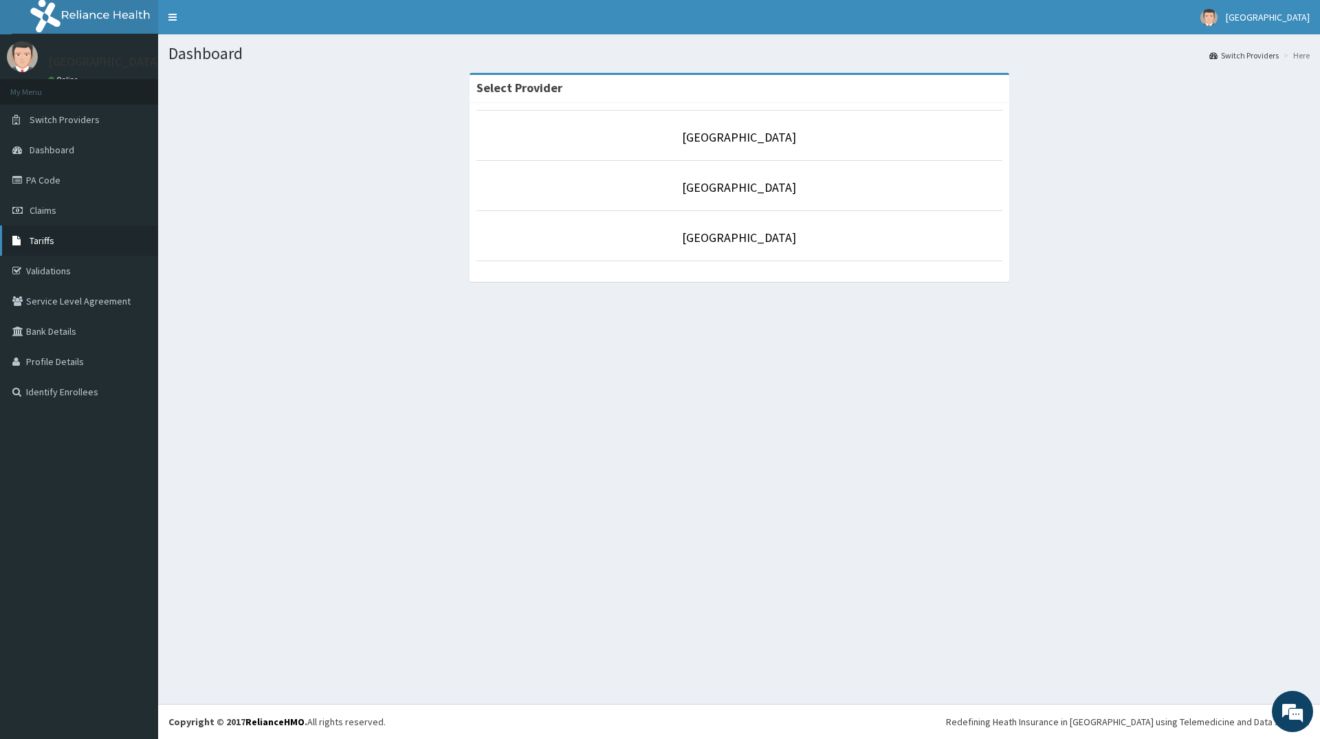
click at [39, 238] on span "Tariffs" at bounding box center [42, 240] width 25 height 12
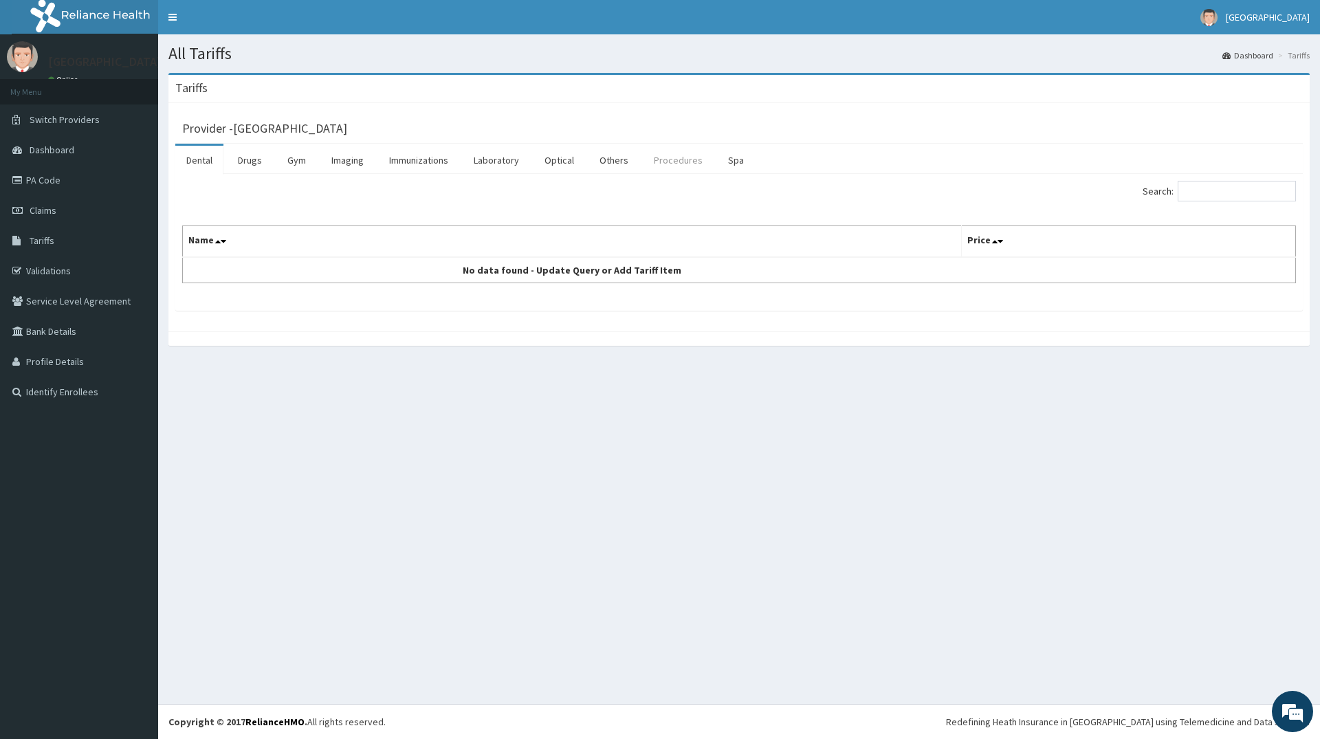
click at [671, 165] on link "Procedures" at bounding box center [678, 160] width 71 height 29
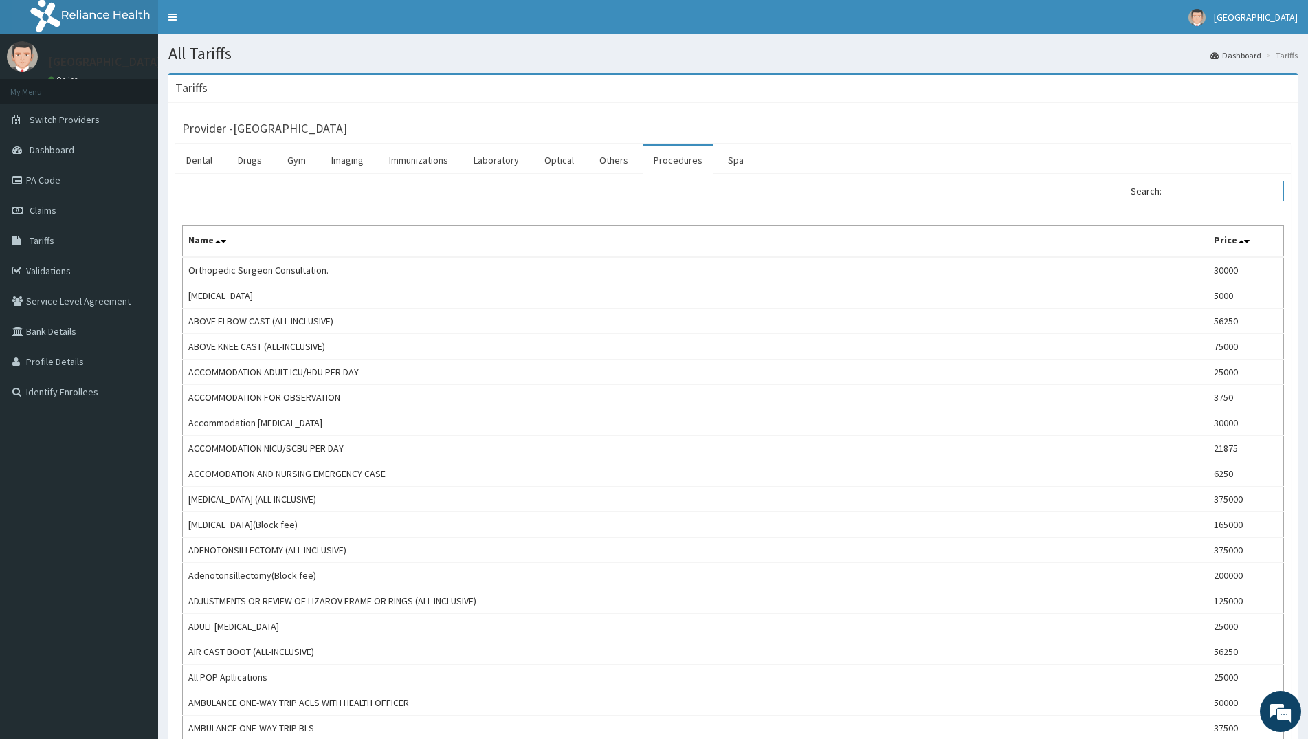
click at [1195, 192] on input "Search:" at bounding box center [1225, 191] width 118 height 21
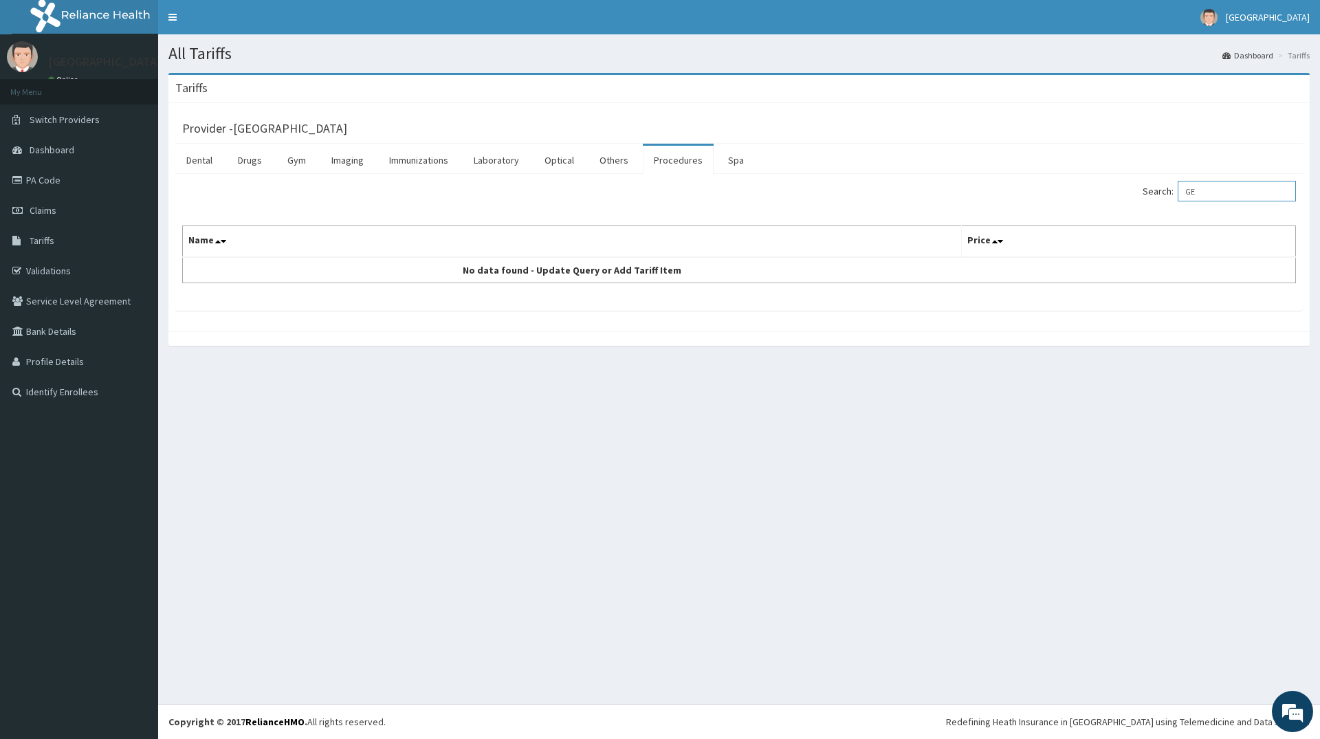
type input "G"
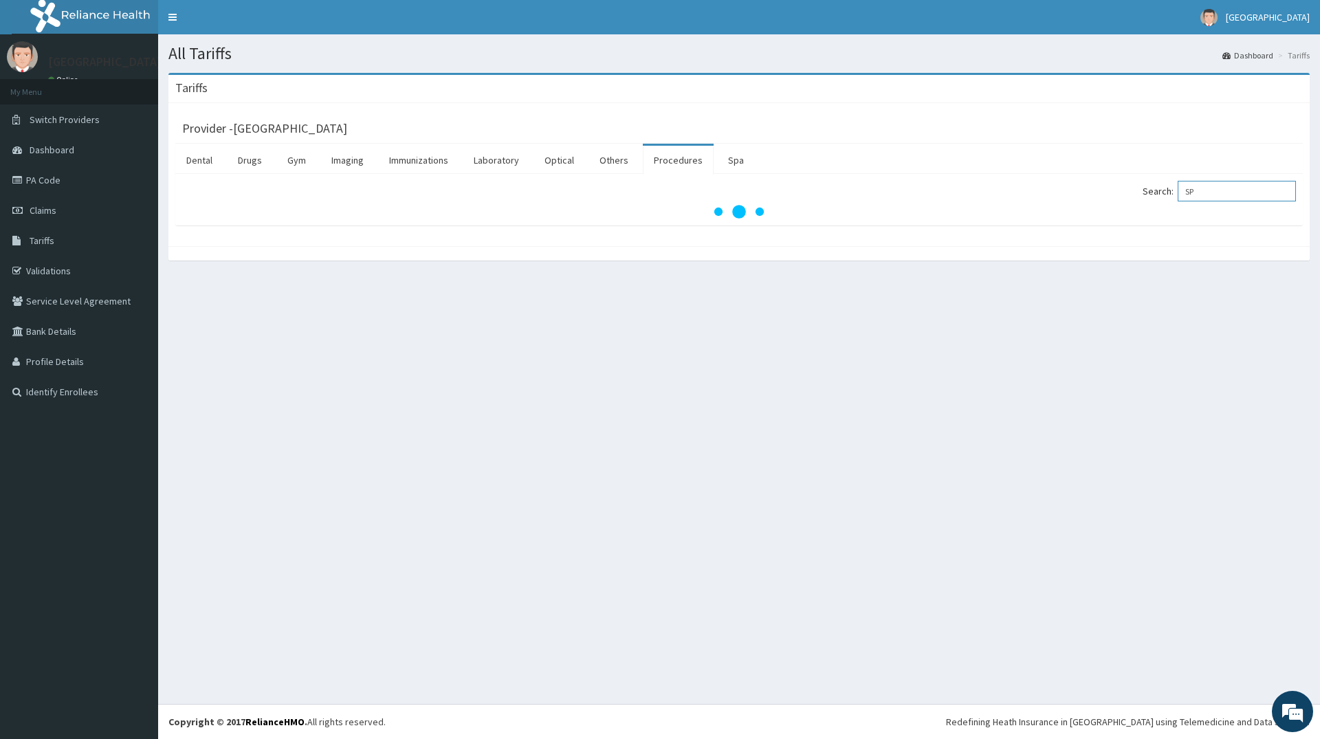
type input "S"
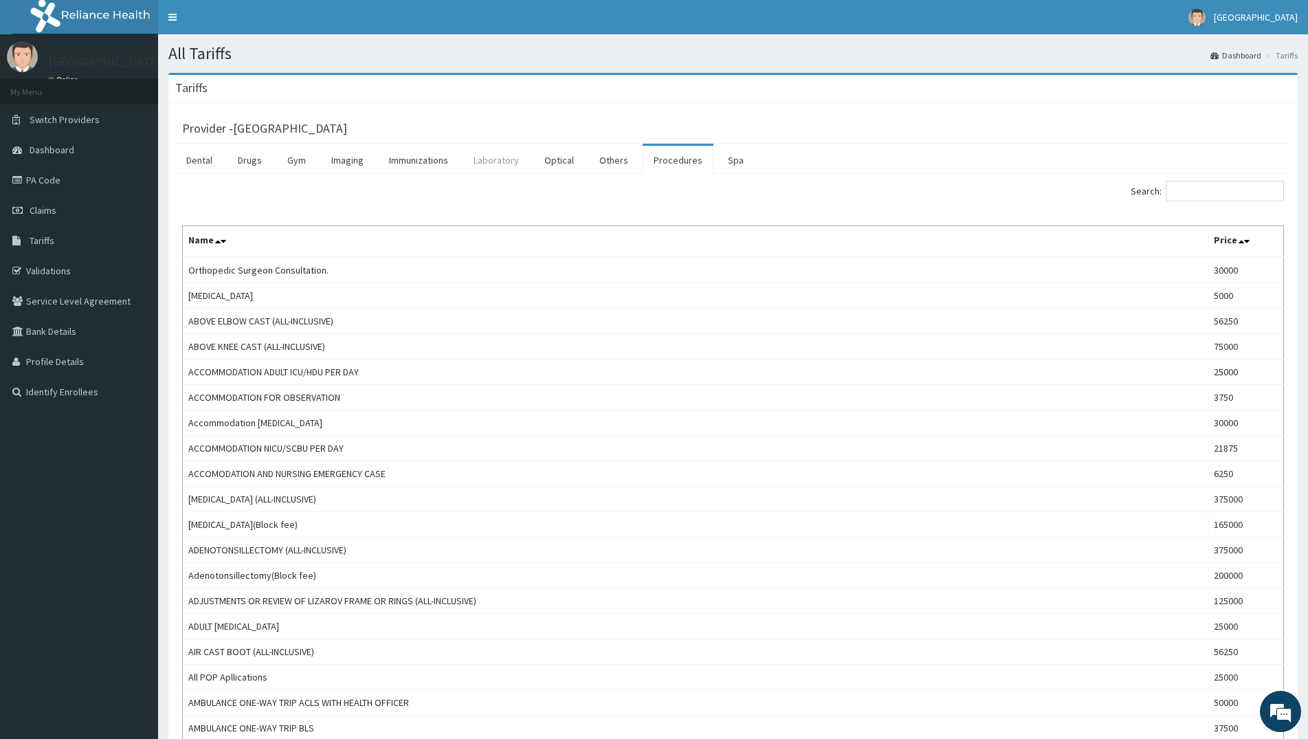
click at [487, 157] on link "Laboratory" at bounding box center [496, 160] width 67 height 29
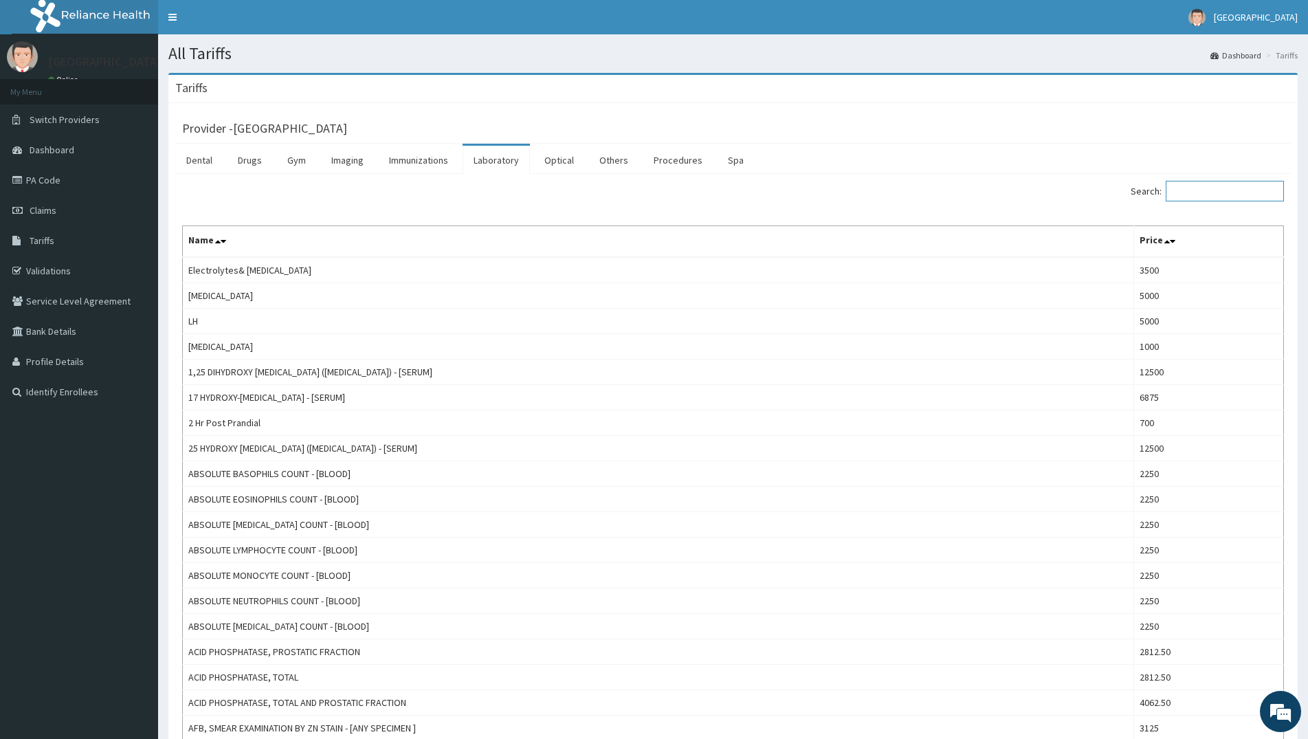
click at [1212, 195] on input "Search:" at bounding box center [1225, 191] width 118 height 21
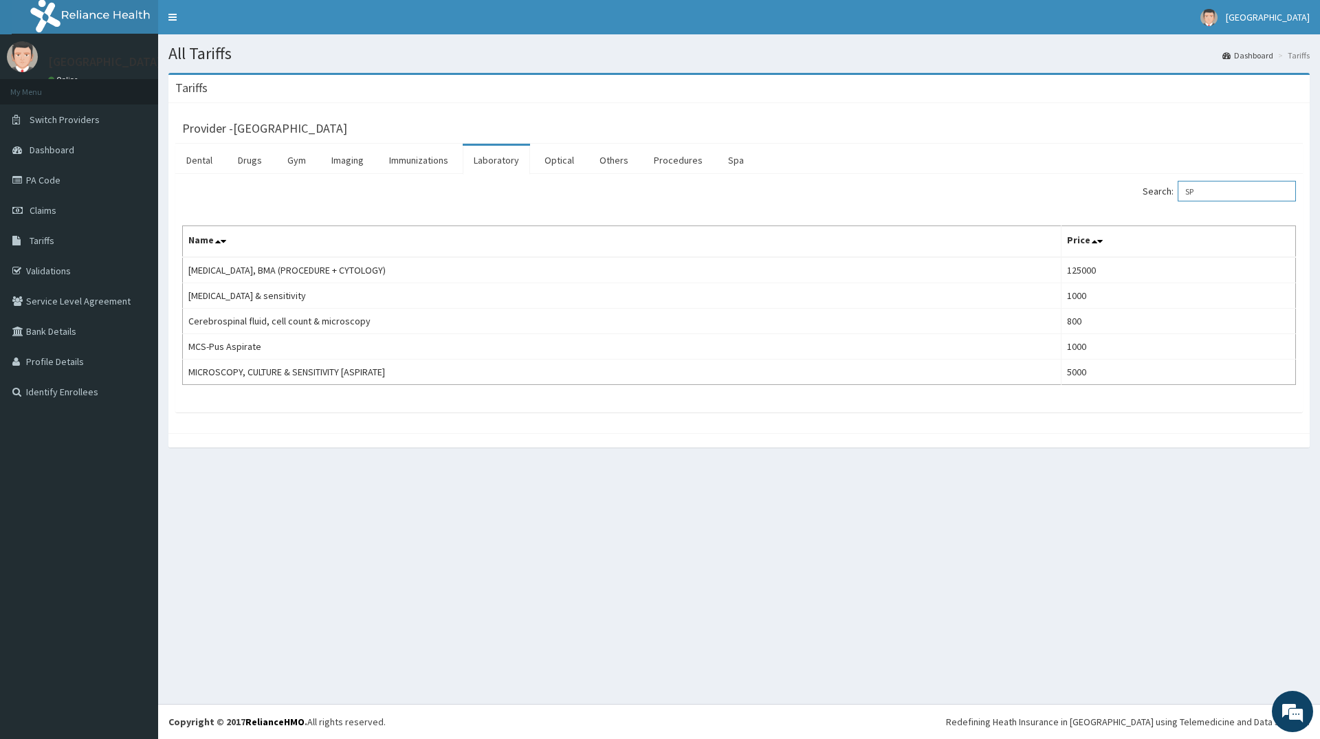
type input "S"
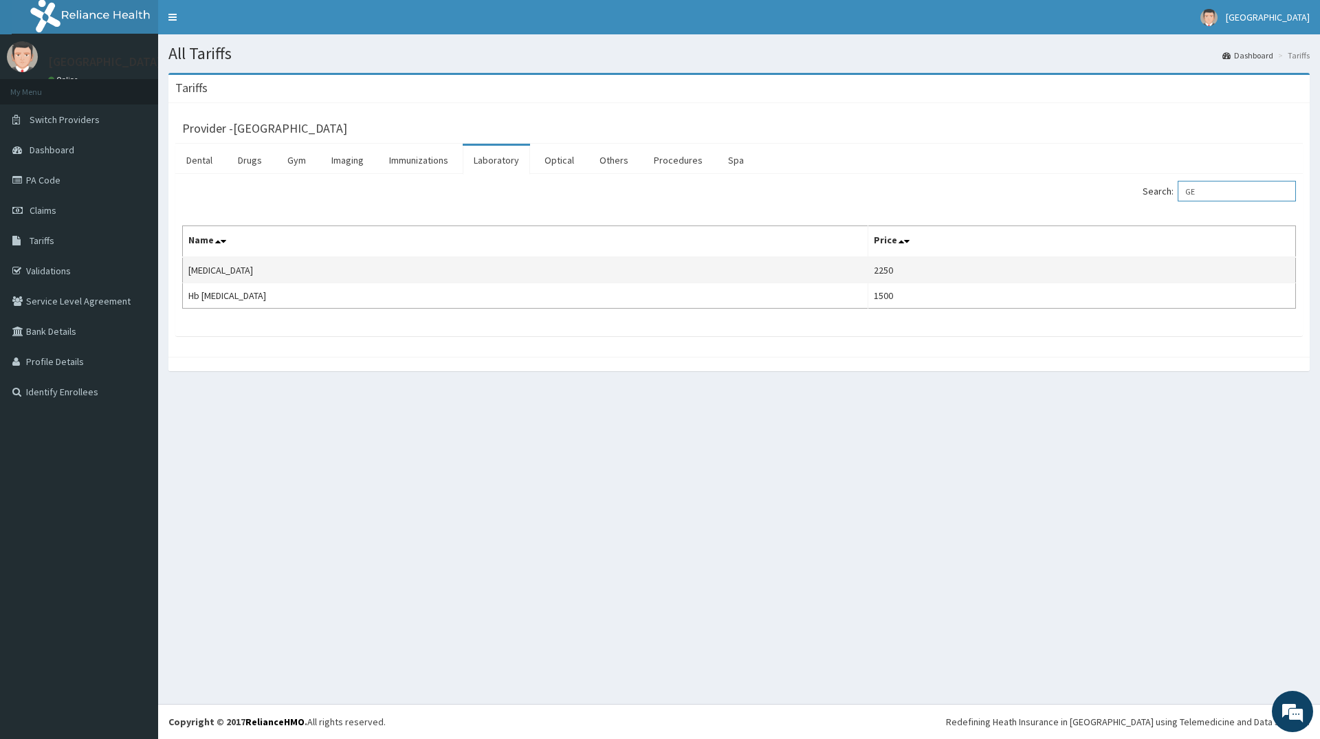
type input "G"
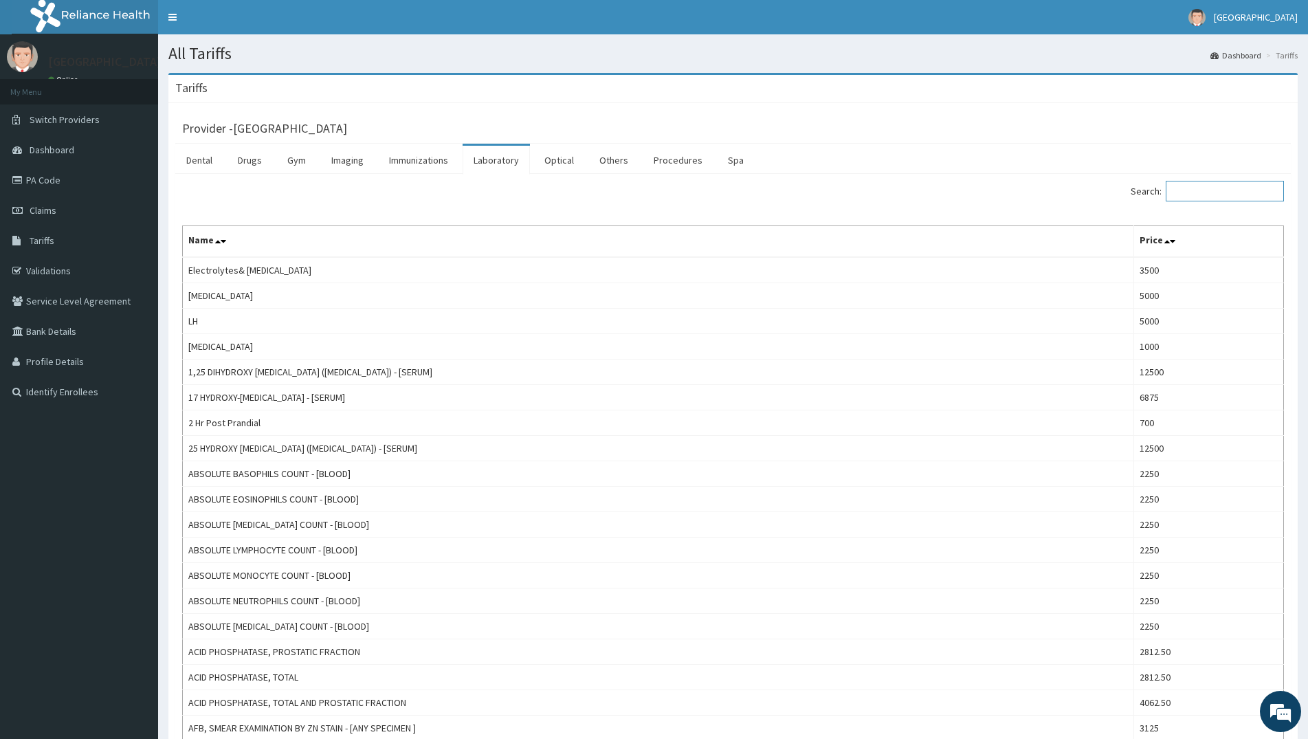
type input "V"
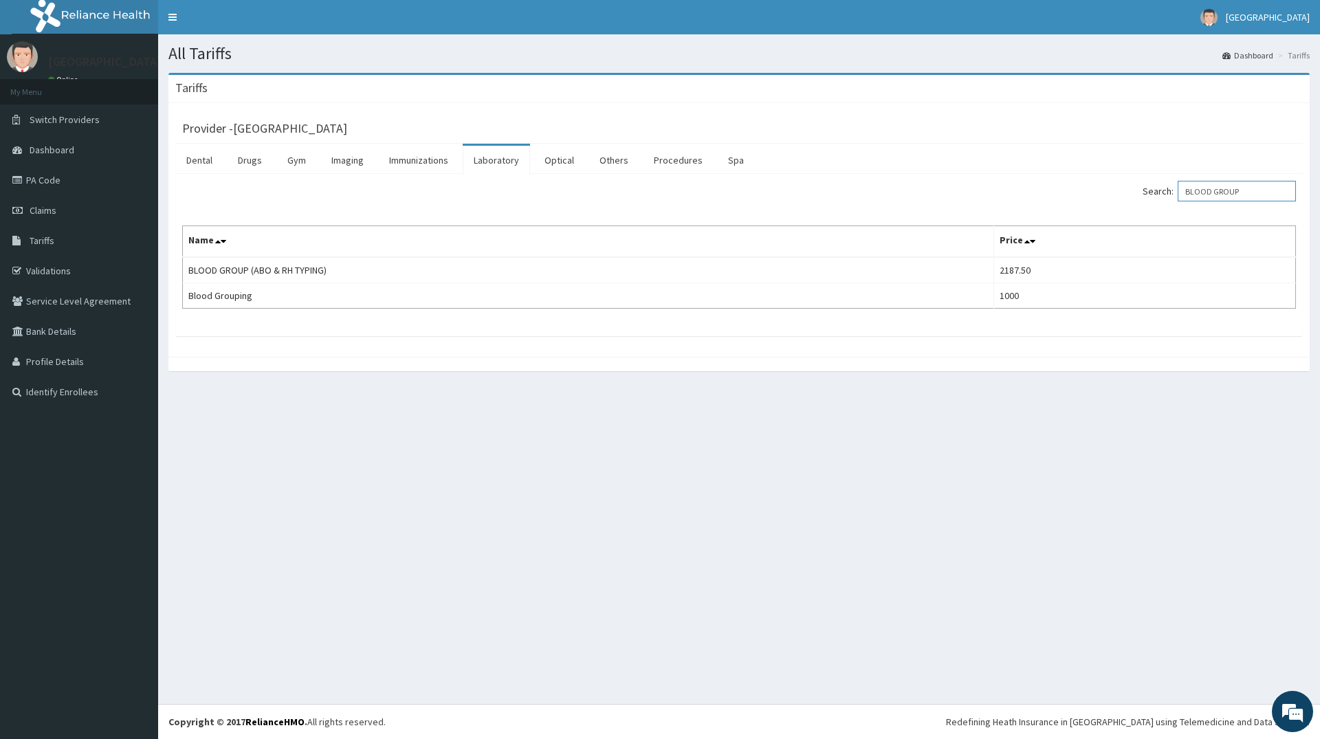
type input "BLOOD GROUP"
